Goal: Information Seeking & Learning: Learn about a topic

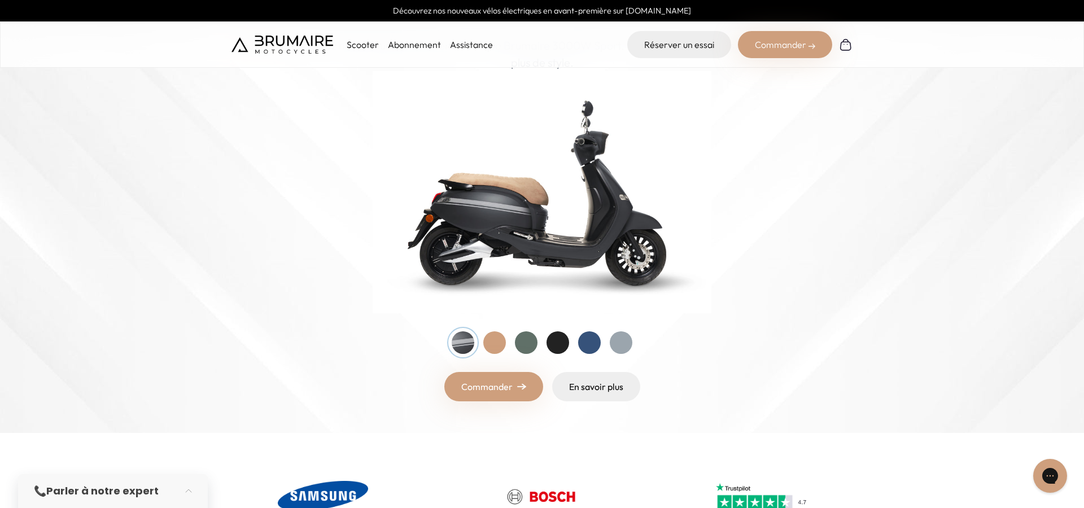
scroll to position [121, 0]
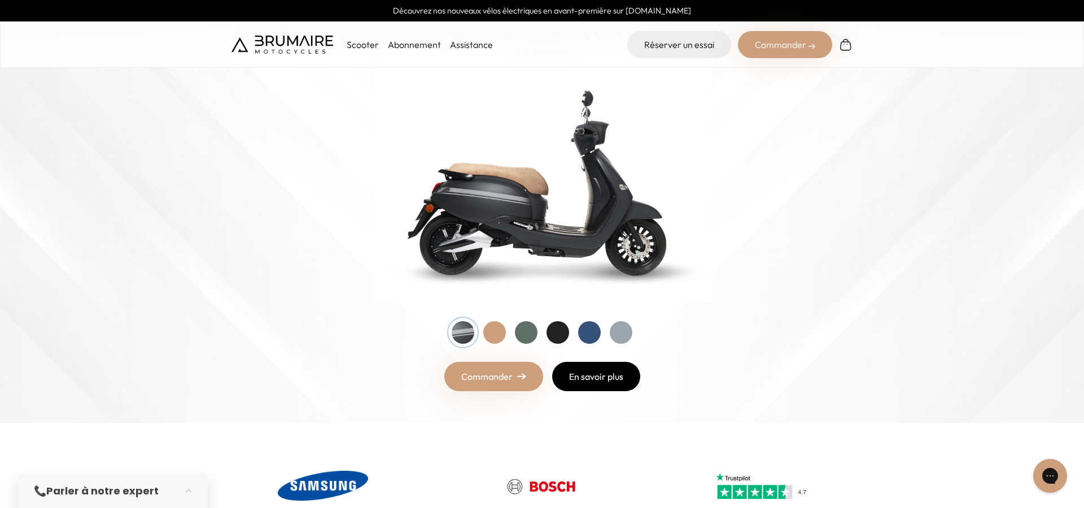
click at [584, 378] on link "En savoir plus" at bounding box center [596, 376] width 88 height 29
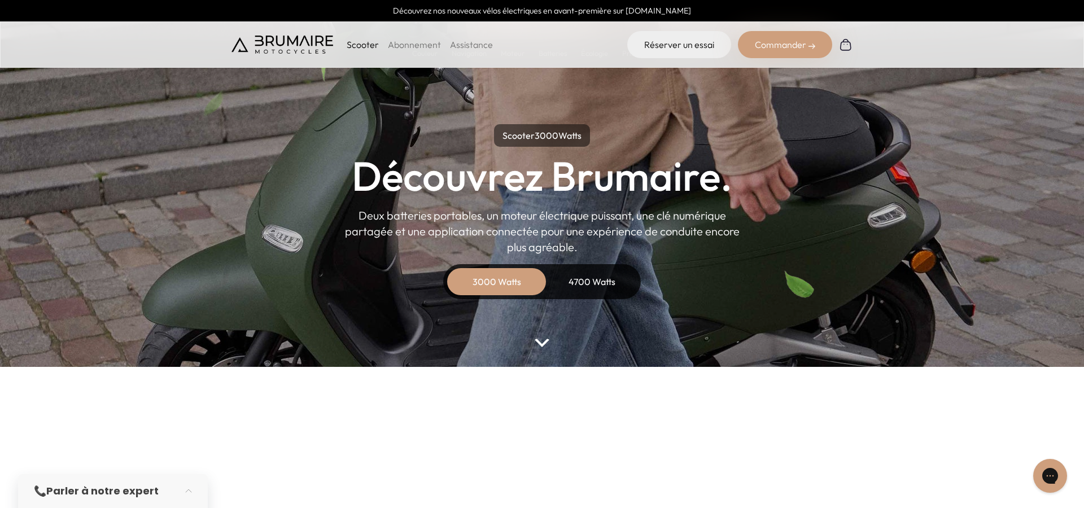
click at [597, 283] on div "4700 Watts" at bounding box center [591, 281] width 90 height 27
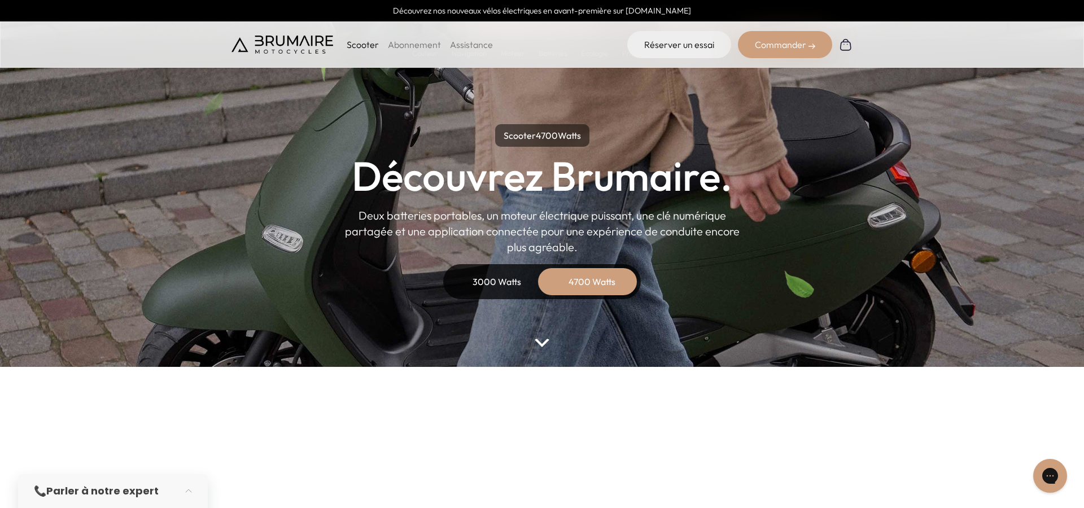
click at [539, 345] on img at bounding box center [542, 343] width 15 height 8
